Goal: Information Seeking & Learning: Learn about a topic

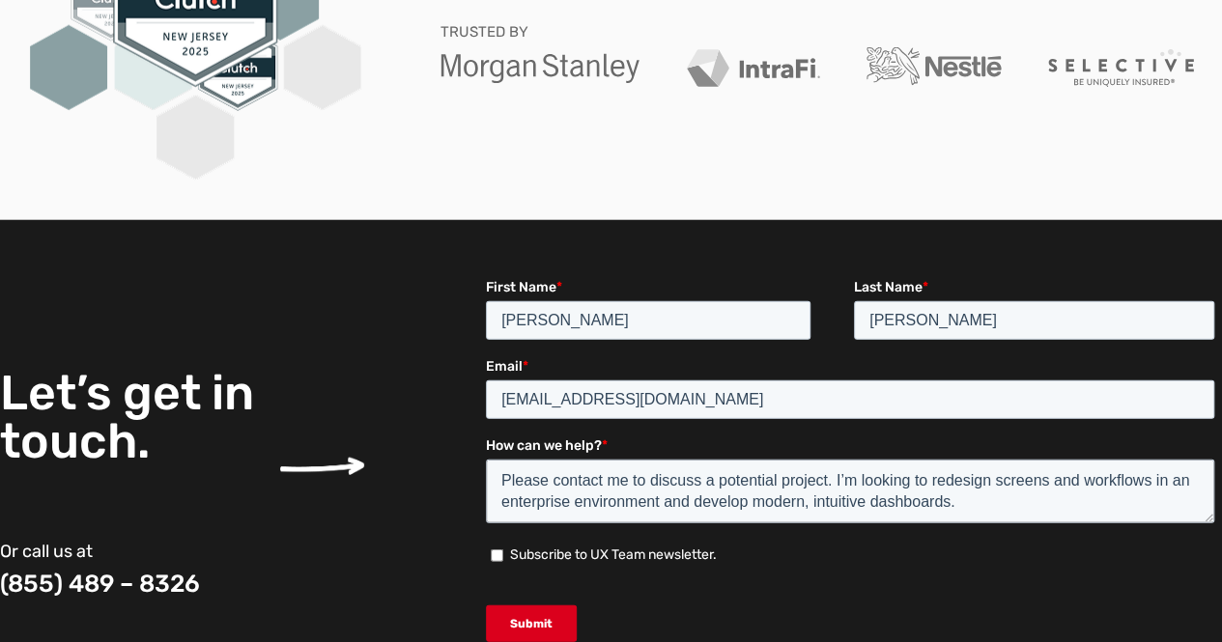
scroll to position [2777, 0]
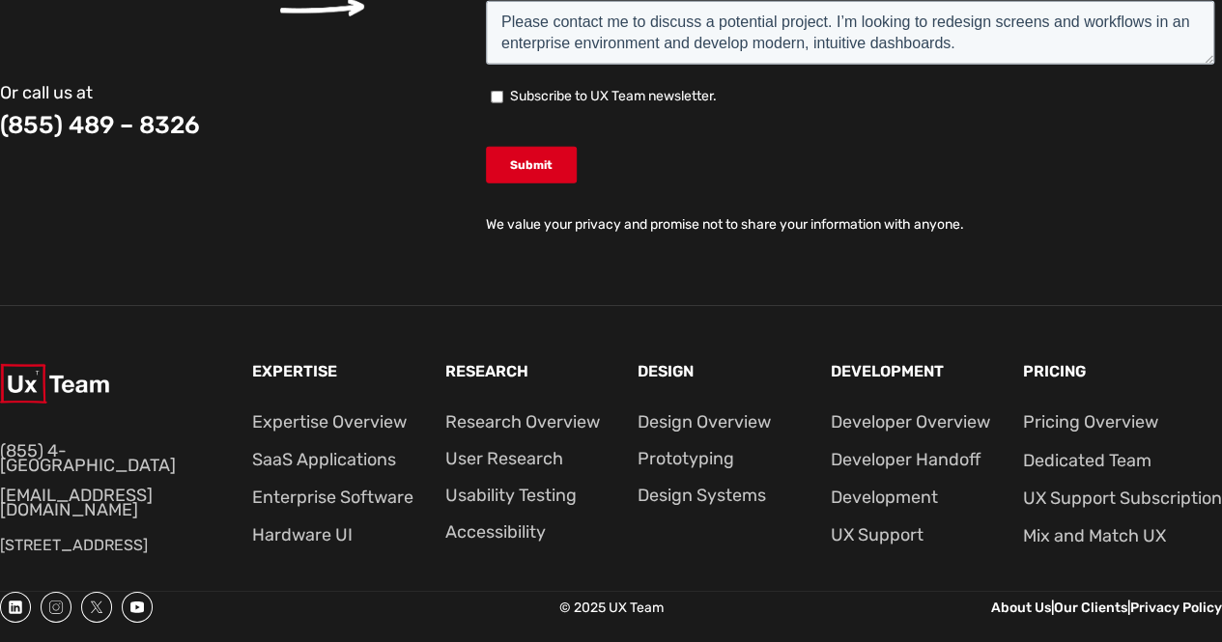
drag, startPoint x: 4, startPoint y: 513, endPoint x: 191, endPoint y: 545, distance: 190.1
click at [191, 545] on p "[STREET_ADDRESS]" at bounding box center [105, 545] width 210 height 25
copy p "85 Franklin Avenue Ste 750,  Franklin Lakes, NJ 07417"
click at [346, 235] on div at bounding box center [322, 33] width 131 height 429
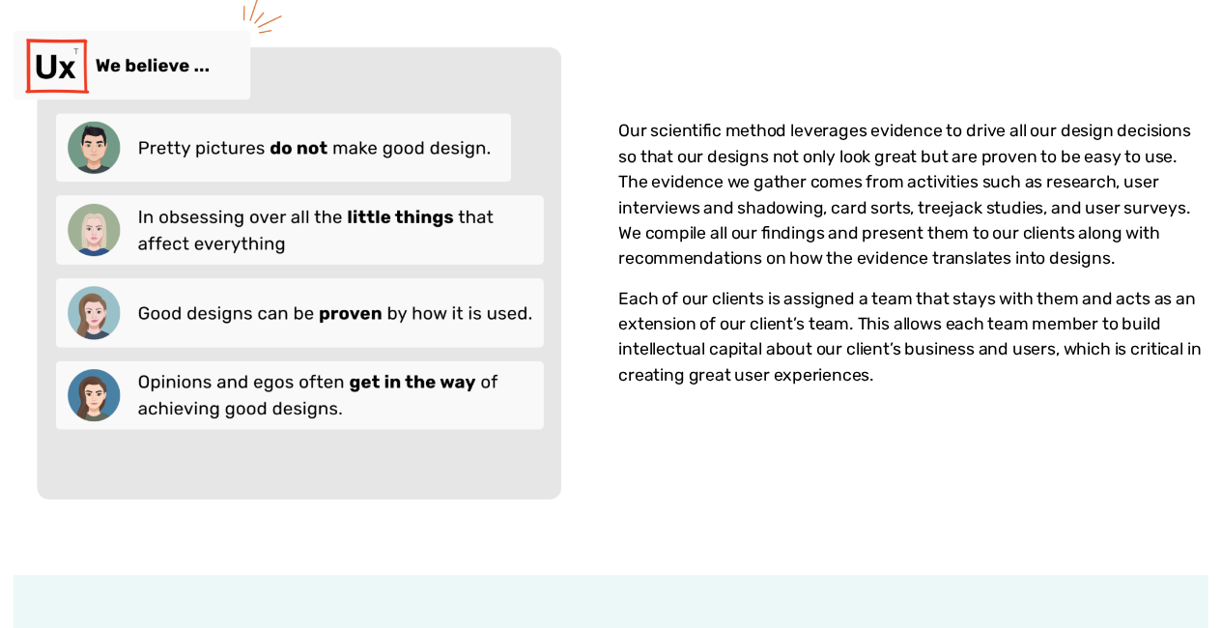
scroll to position [0, 0]
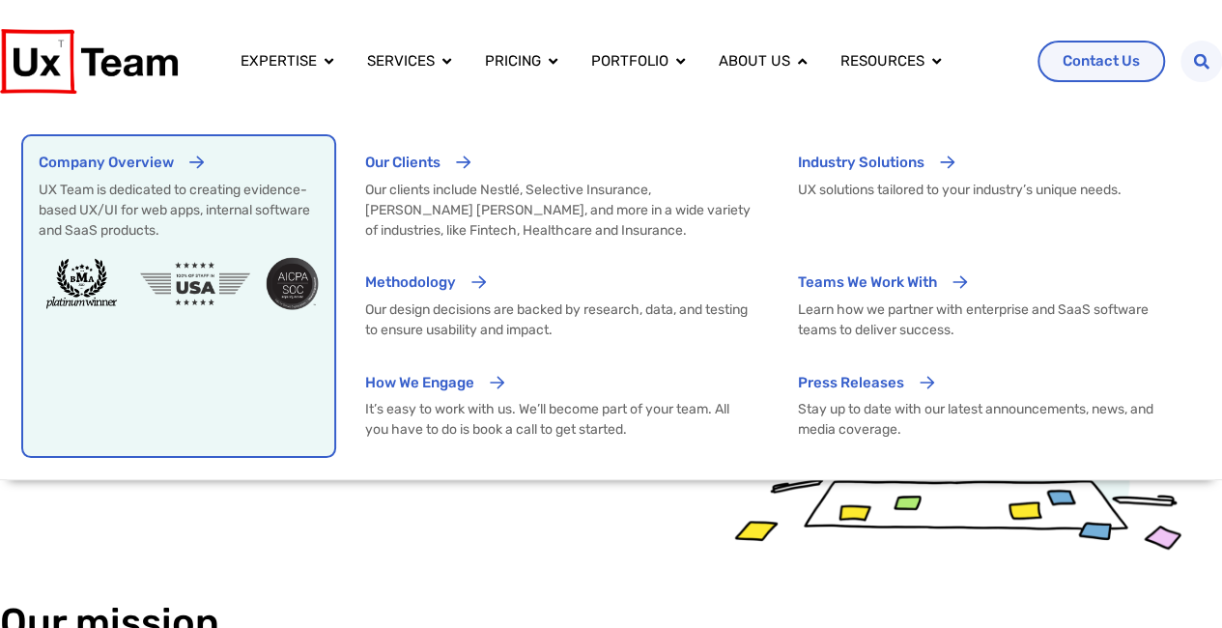
click at [122, 156] on p "Company Overview" at bounding box center [106, 163] width 135 height 22
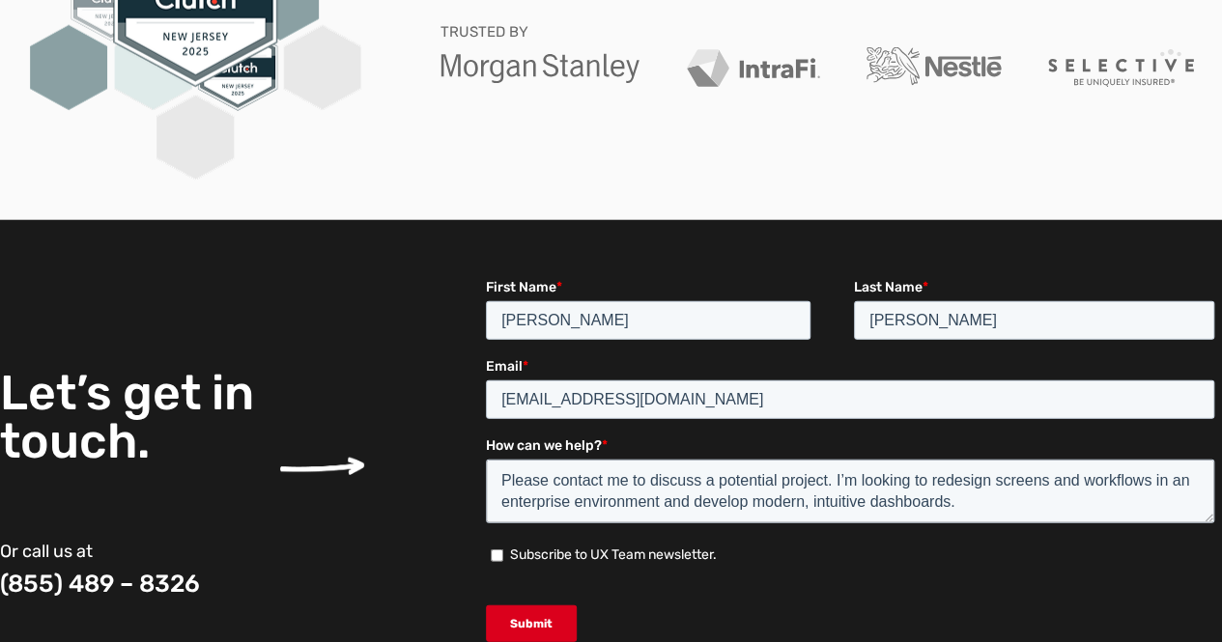
scroll to position [2777, 0]
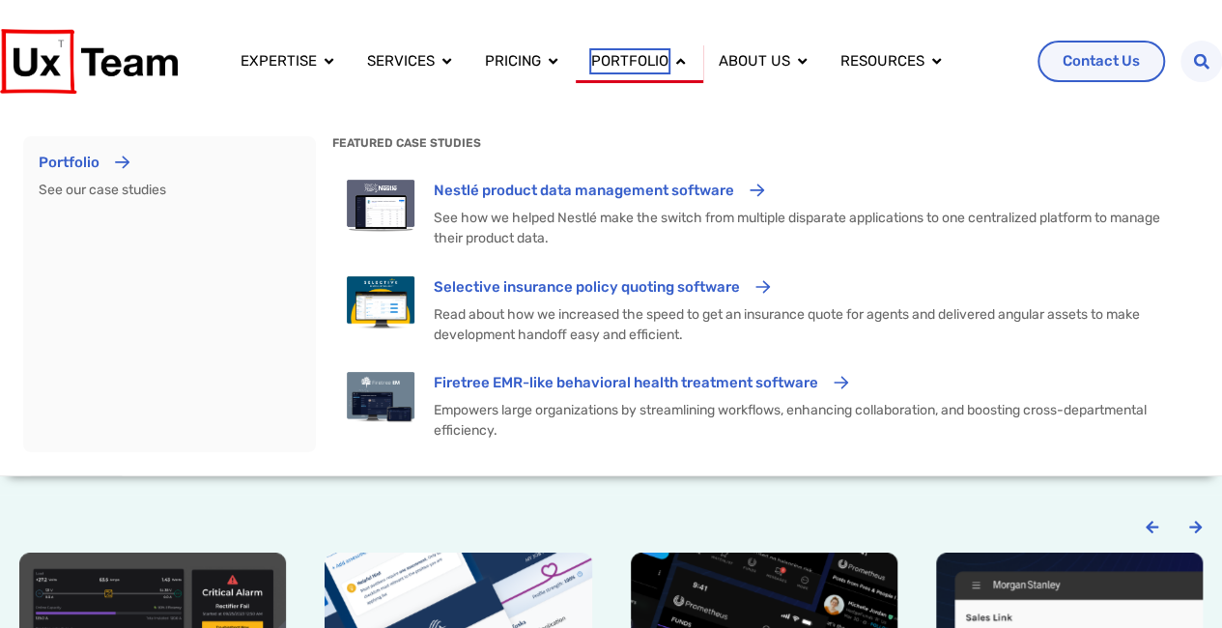
click at [657, 57] on span "Portfolio" at bounding box center [629, 61] width 77 height 22
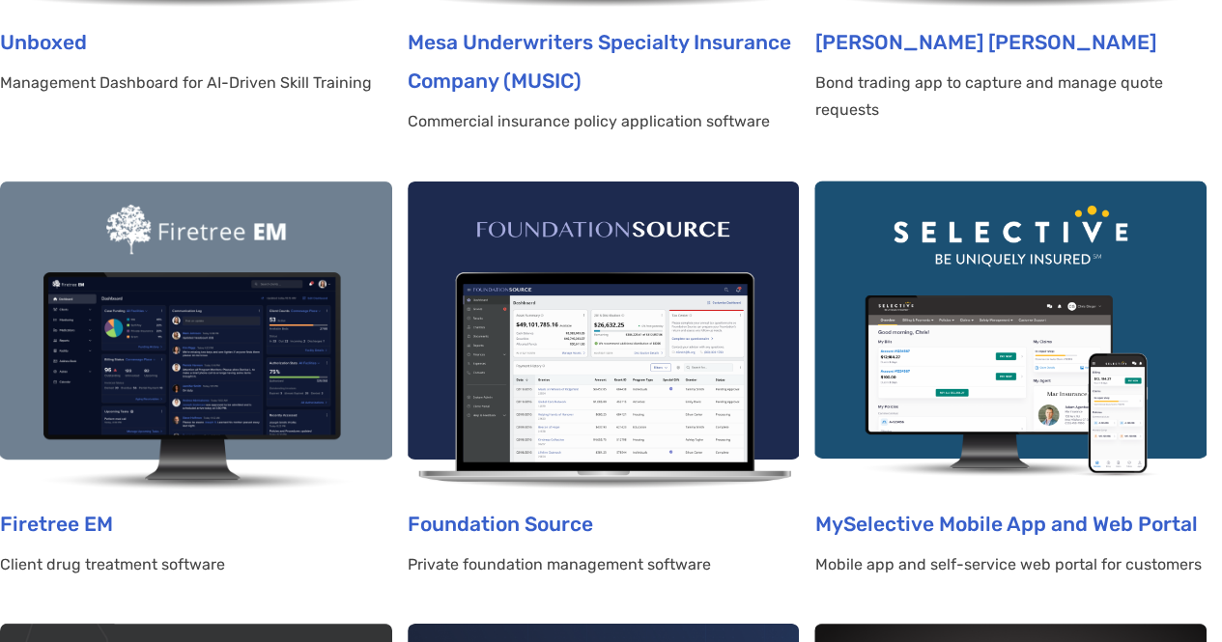
click at [231, 307] on img at bounding box center [196, 335] width 392 height 309
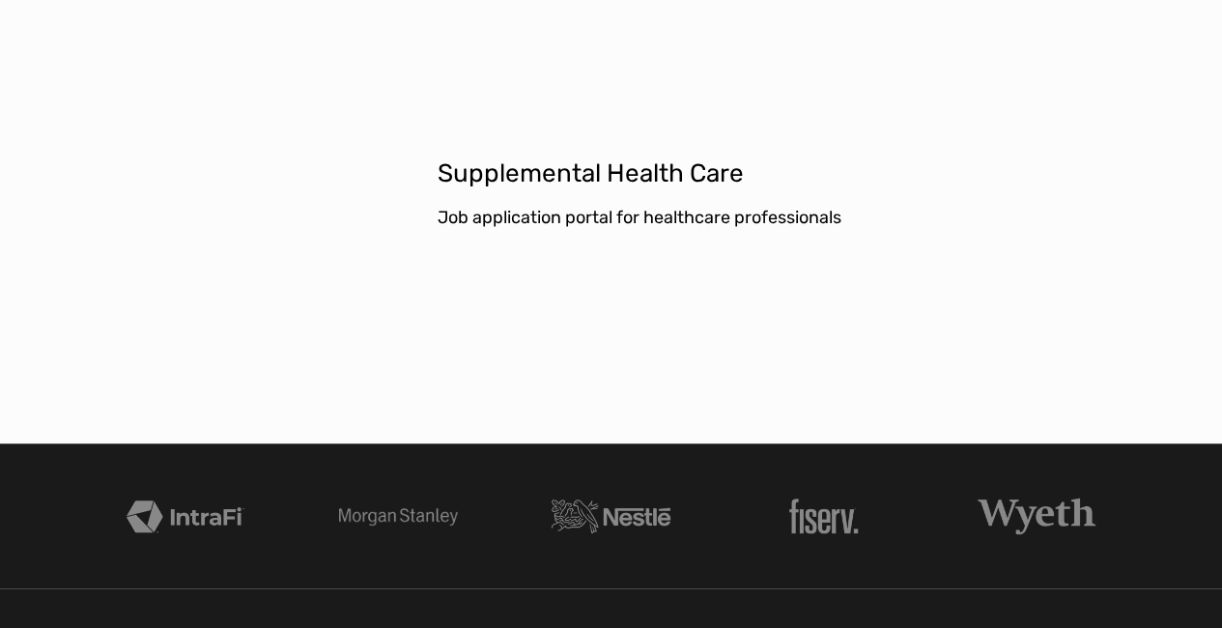
scroll to position [8115, 0]
